Goal: Contribute content: Add original content to the website for others to see

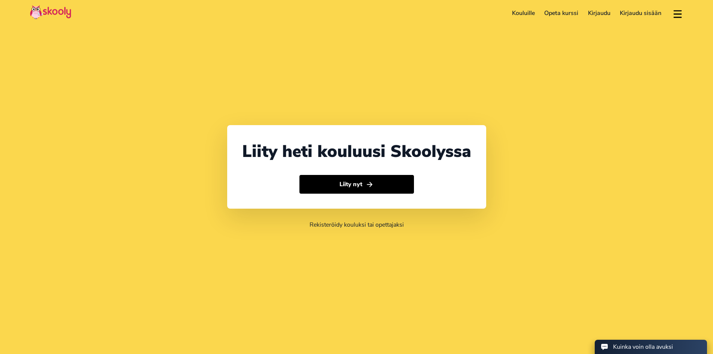
select select "358"
select select "[GEOGRAPHIC_DATA]"
select select "Europe/[GEOGRAPHIC_DATA]"
click at [555, 16] on link "Opeta kurssi" at bounding box center [561, 13] width 44 height 12
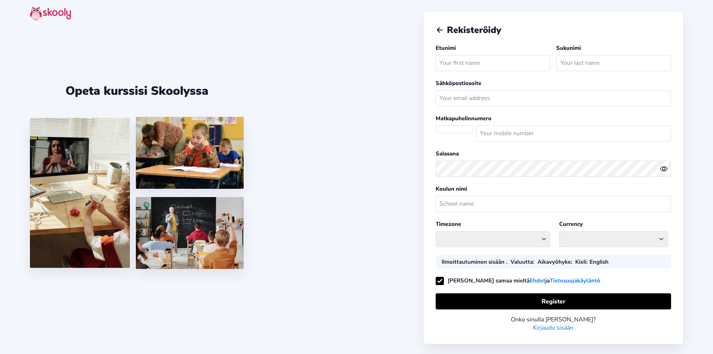
select select
select select "Europe/[GEOGRAPHIC_DATA]"
select select "EUR €"
select select "FI"
